Goal: Find specific page/section: Find specific page/section

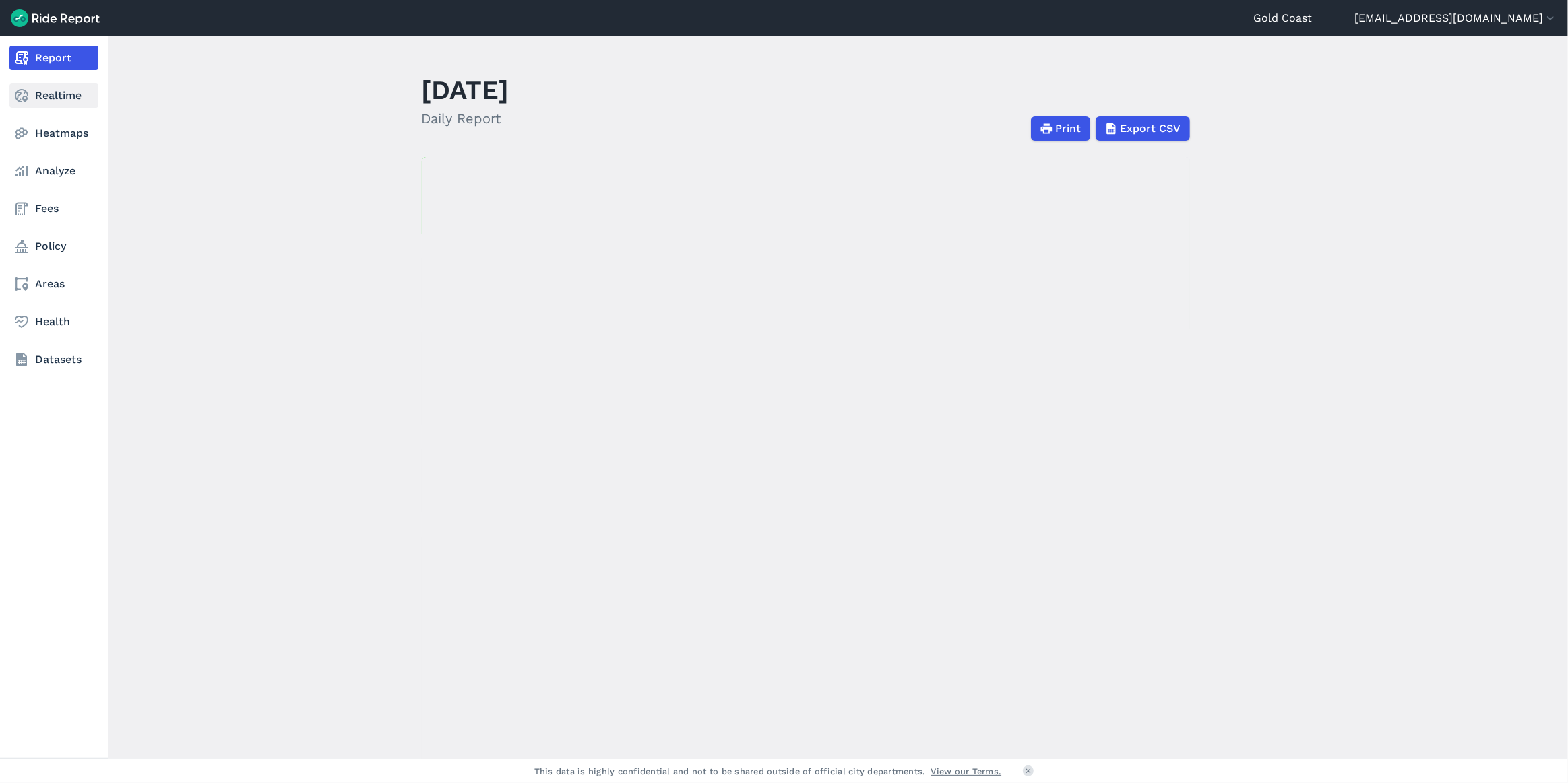
click at [39, 95] on link "Realtime" at bounding box center [54, 95] width 89 height 24
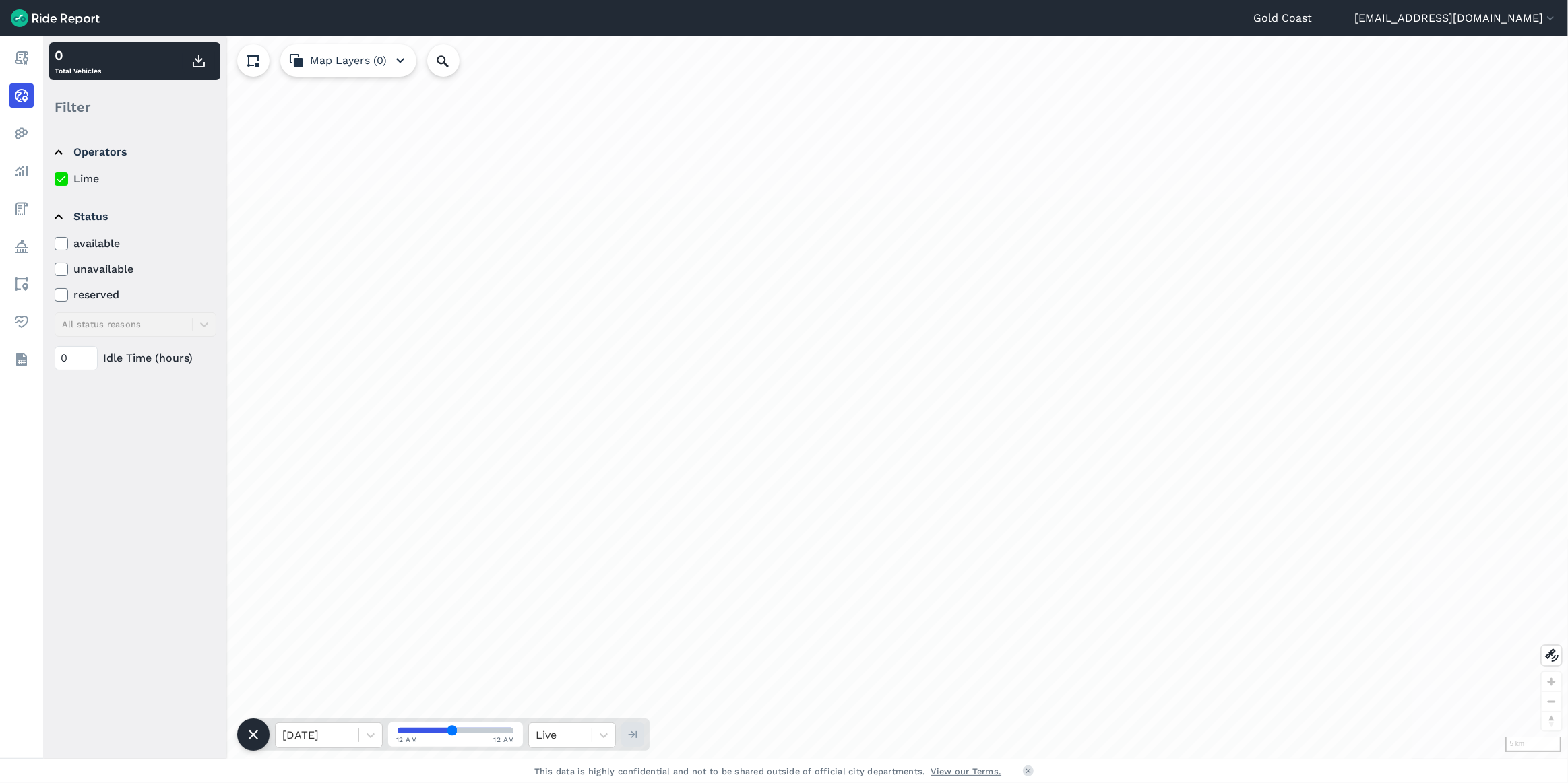
click at [448, 61] on icon at bounding box center [443, 61] width 16 height 16
click at [485, 63] on input "Search Location or Vehicles" at bounding box center [516, 61] width 177 height 33
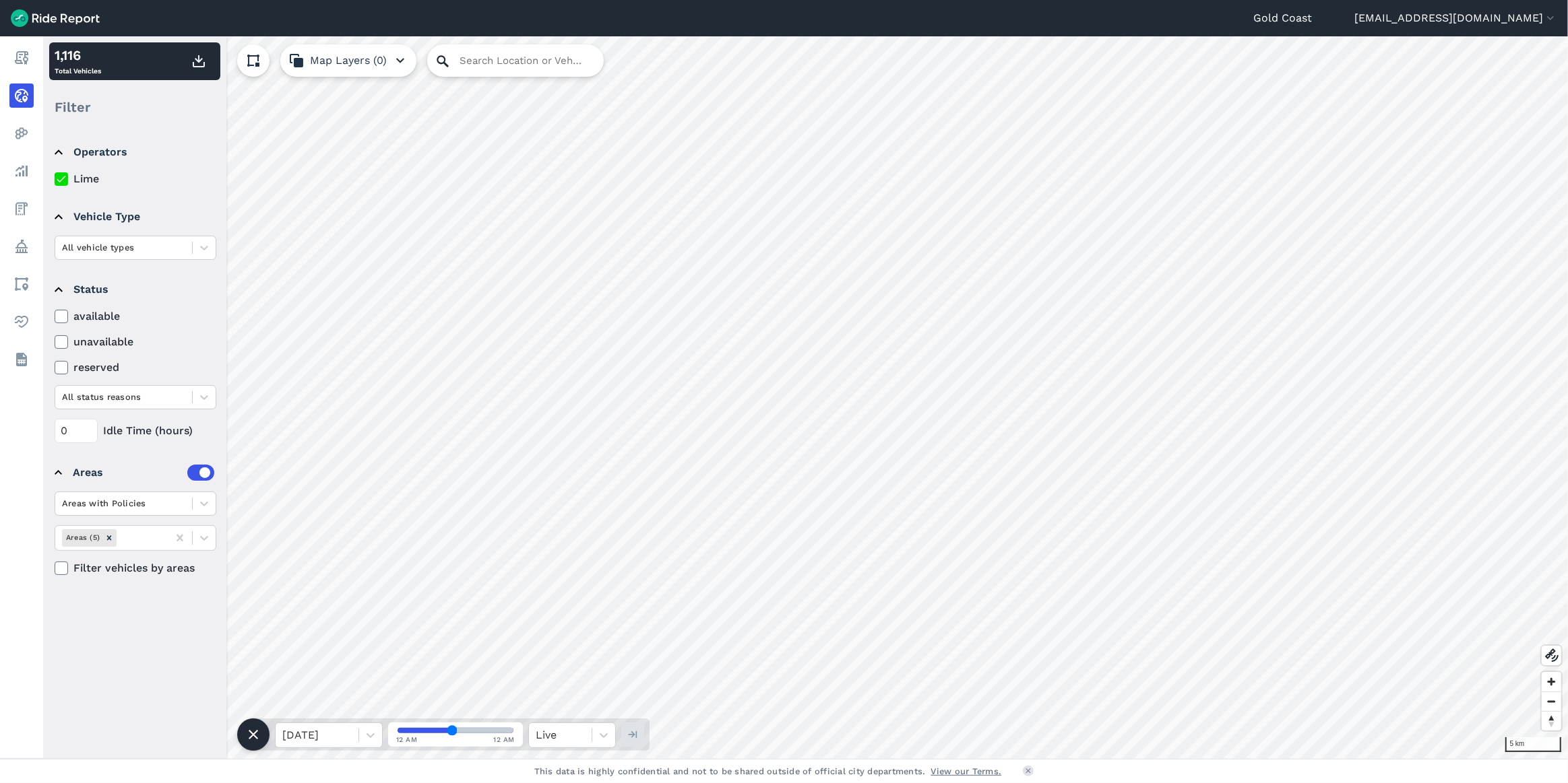
click at [444, 61] on icon at bounding box center [443, 61] width 16 height 16
click at [485, 63] on input "Search Location or Vehicles" at bounding box center [516, 61] width 177 height 33
type input "[STREET_ADDRESS]"
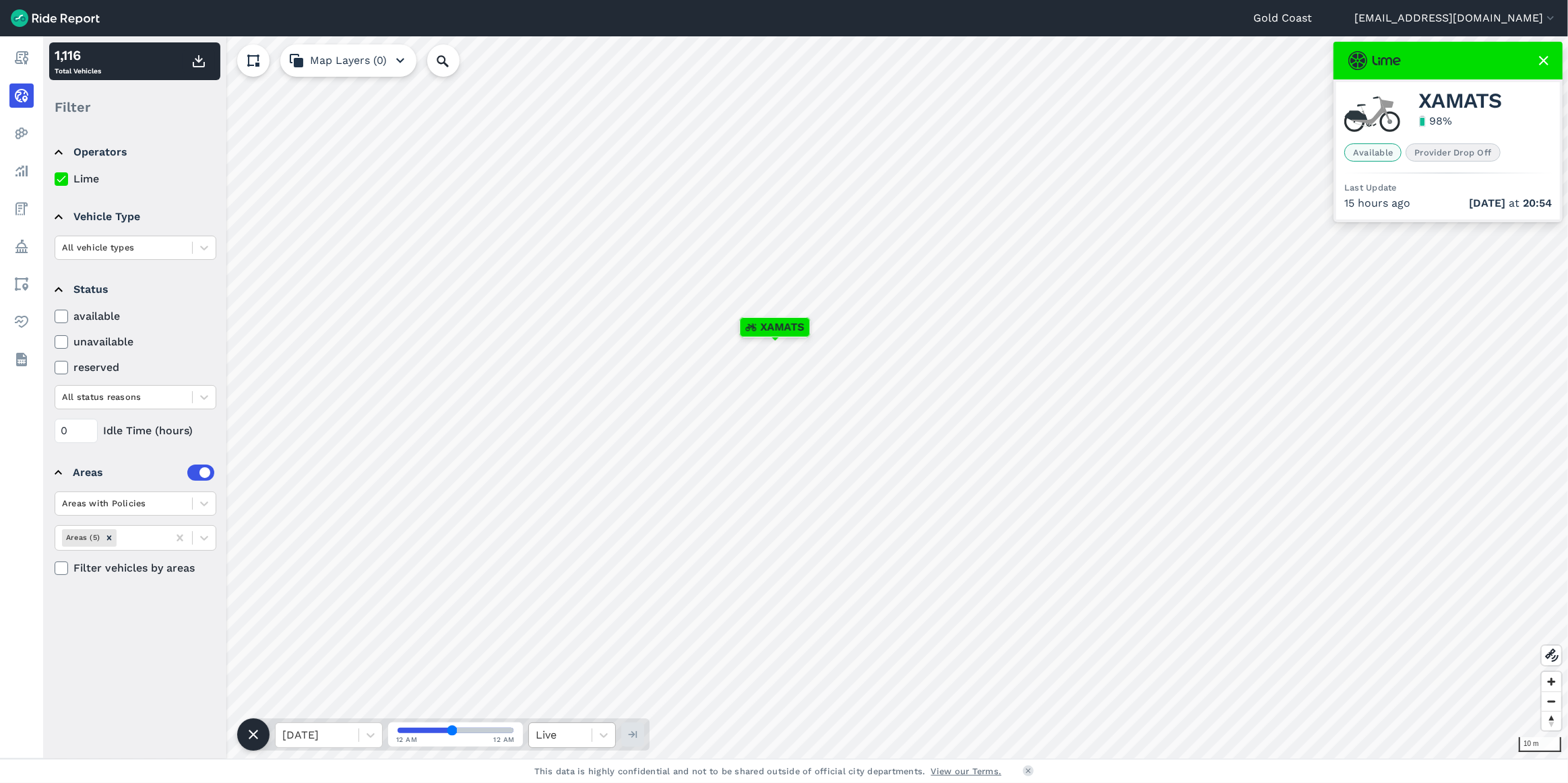
click at [545, 734] on div at bounding box center [559, 736] width 49 height 19
click at [564, 539] on div "0:00" at bounding box center [572, 531] width 87 height 27
type input "0"
